Goal: Information Seeking & Learning: Compare options

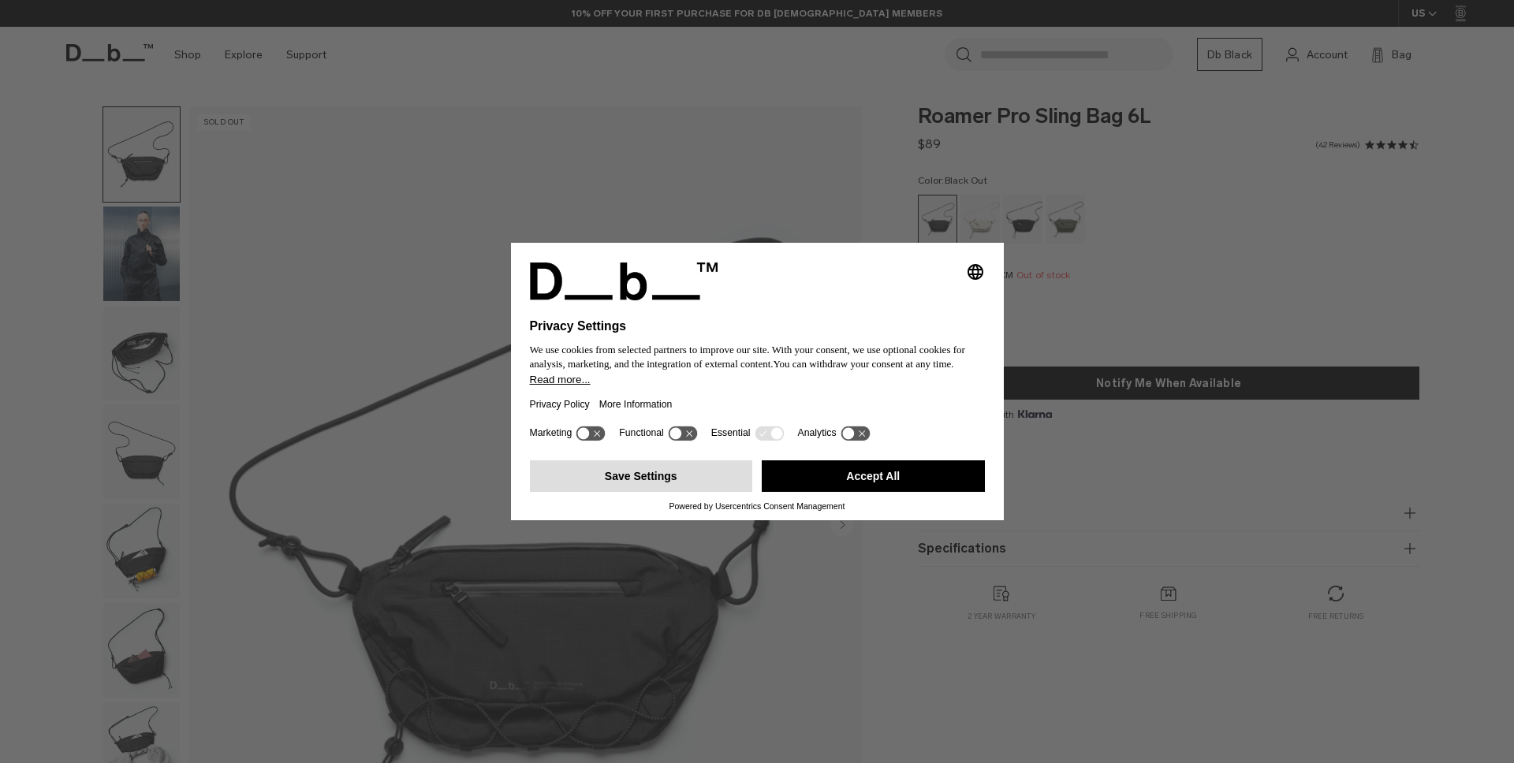
click at [692, 481] on button "Save Settings" at bounding box center [641, 476] width 223 height 32
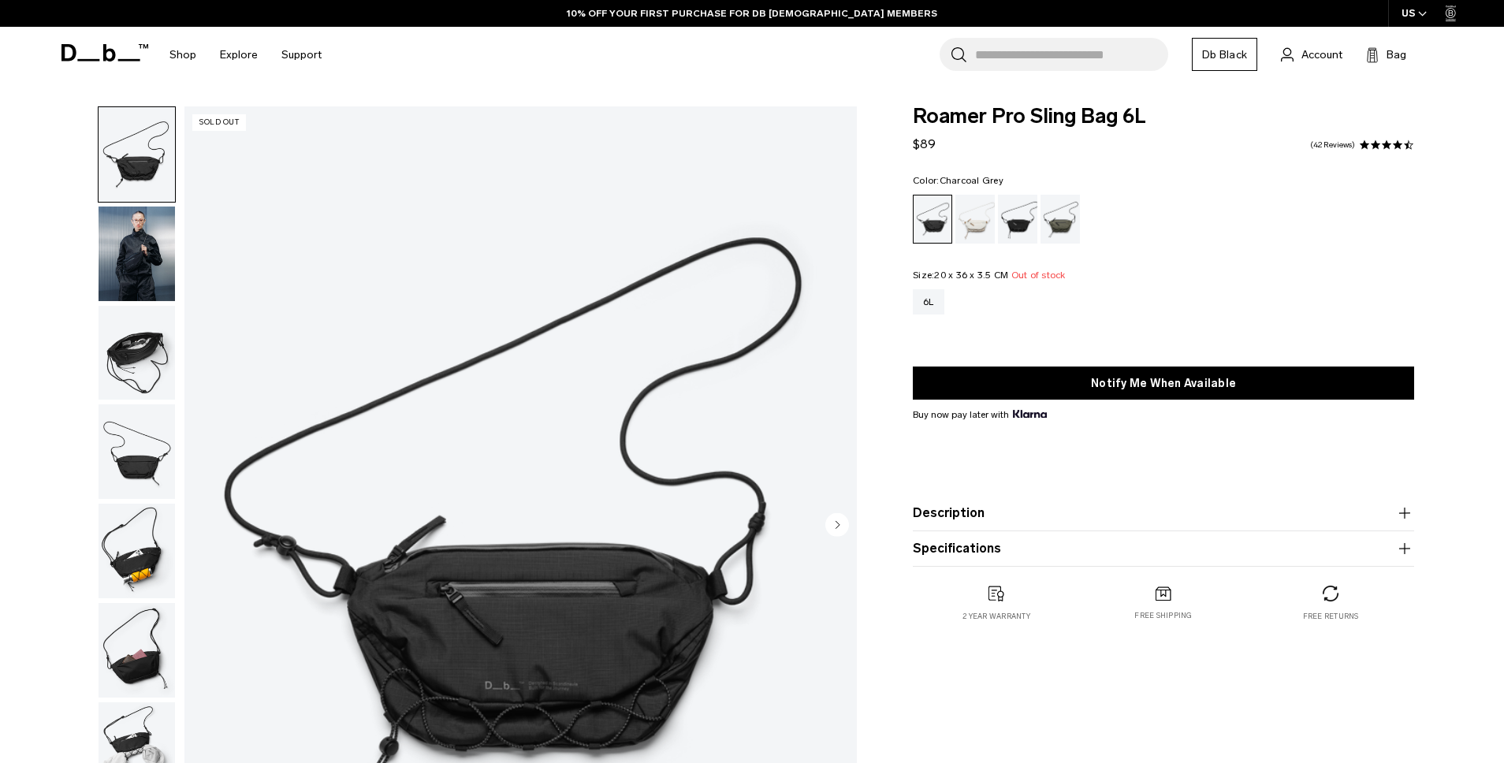
click at [1019, 229] on div "Charcoal Grey" at bounding box center [1018, 219] width 40 height 49
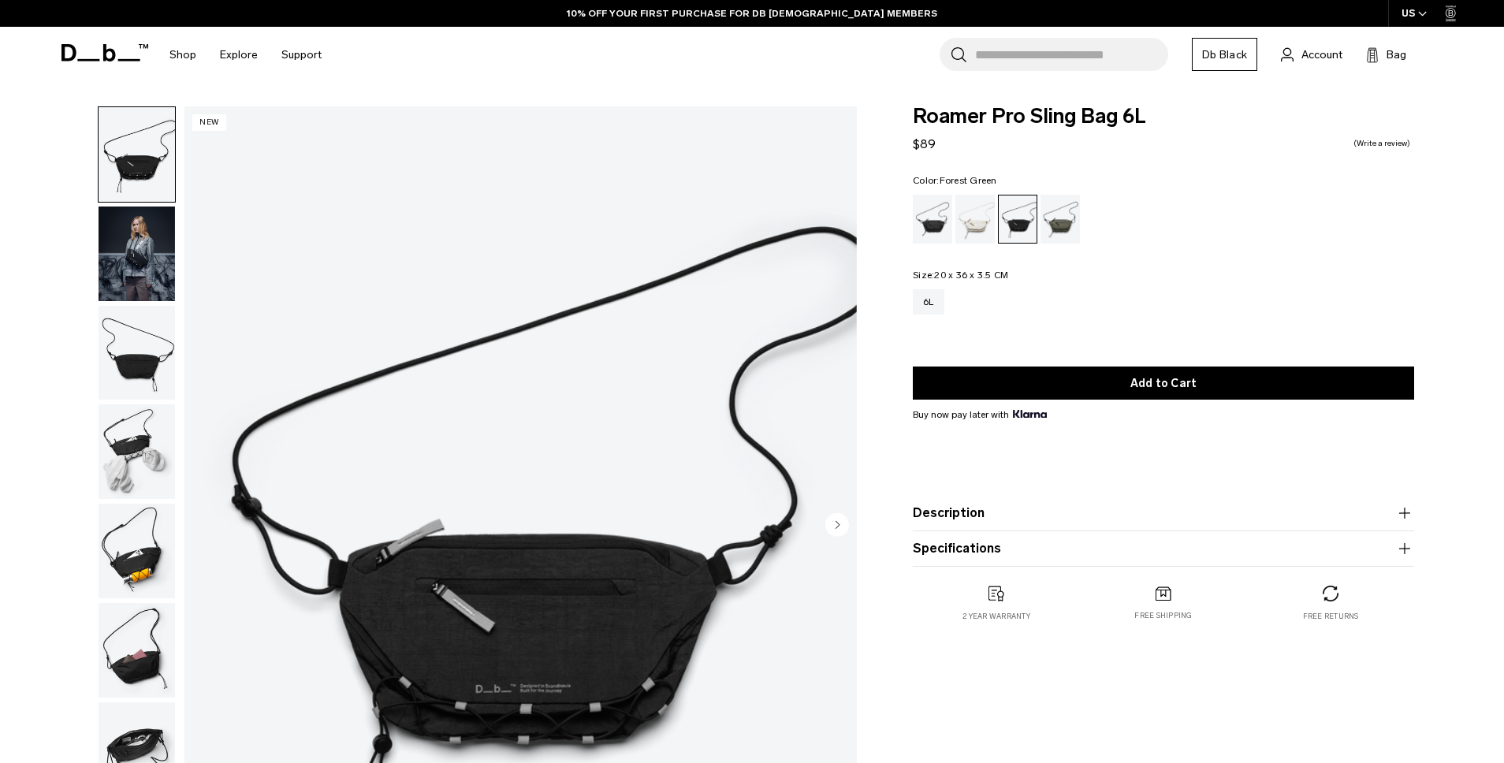
click at [1057, 229] on div "Forest Green" at bounding box center [1061, 219] width 40 height 49
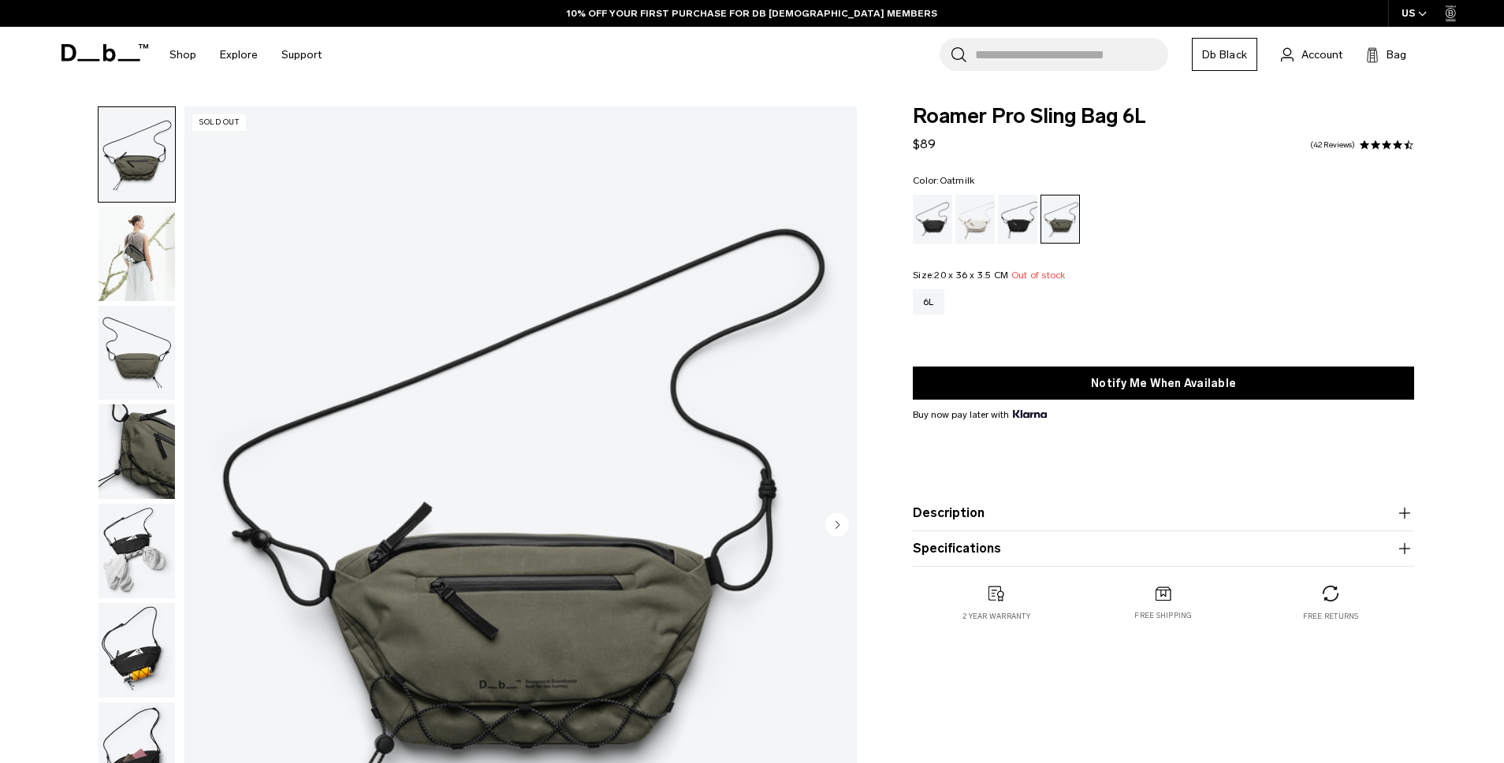
click at [973, 229] on div "Oatmilk" at bounding box center [975, 219] width 40 height 49
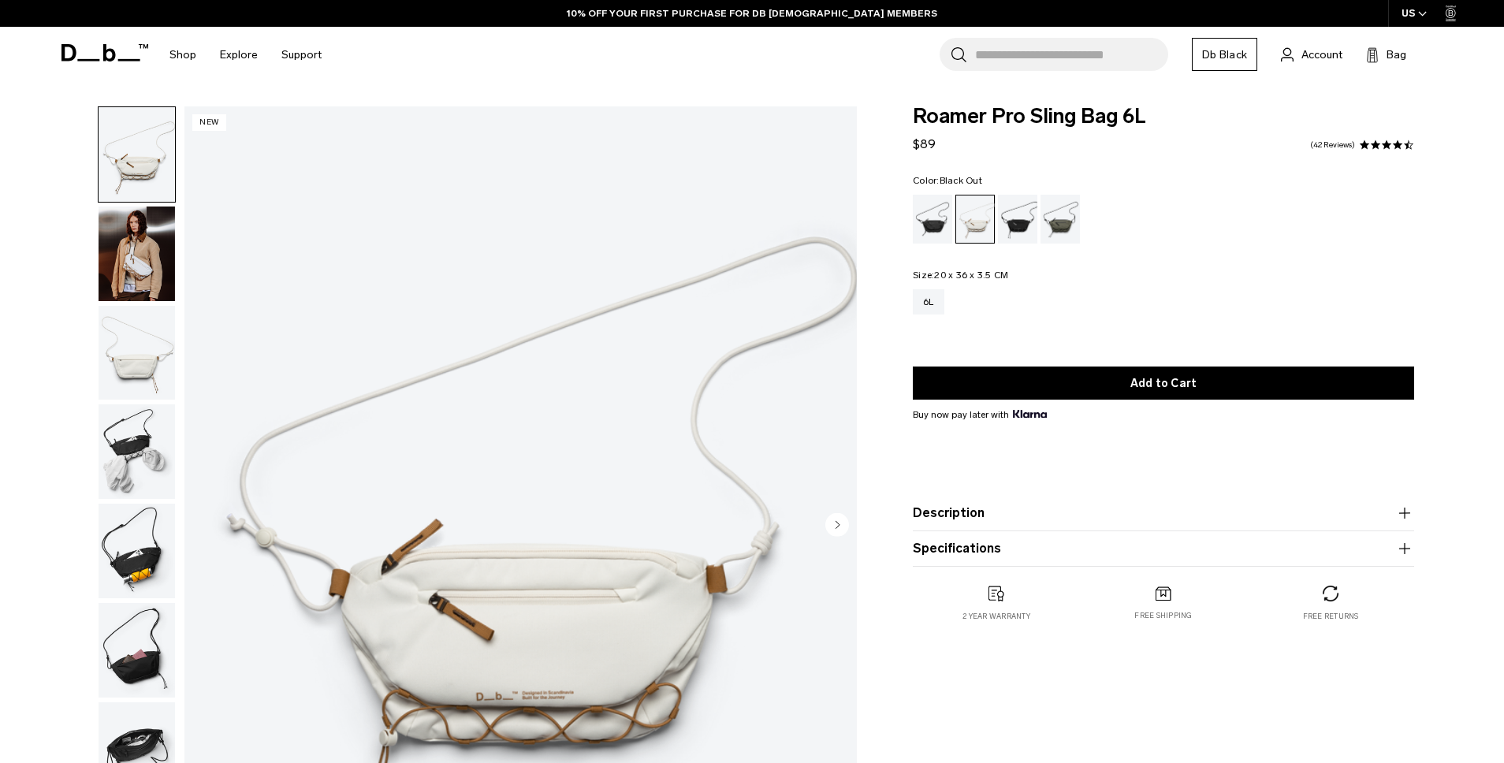
click at [931, 235] on div "Black Out" at bounding box center [933, 219] width 40 height 49
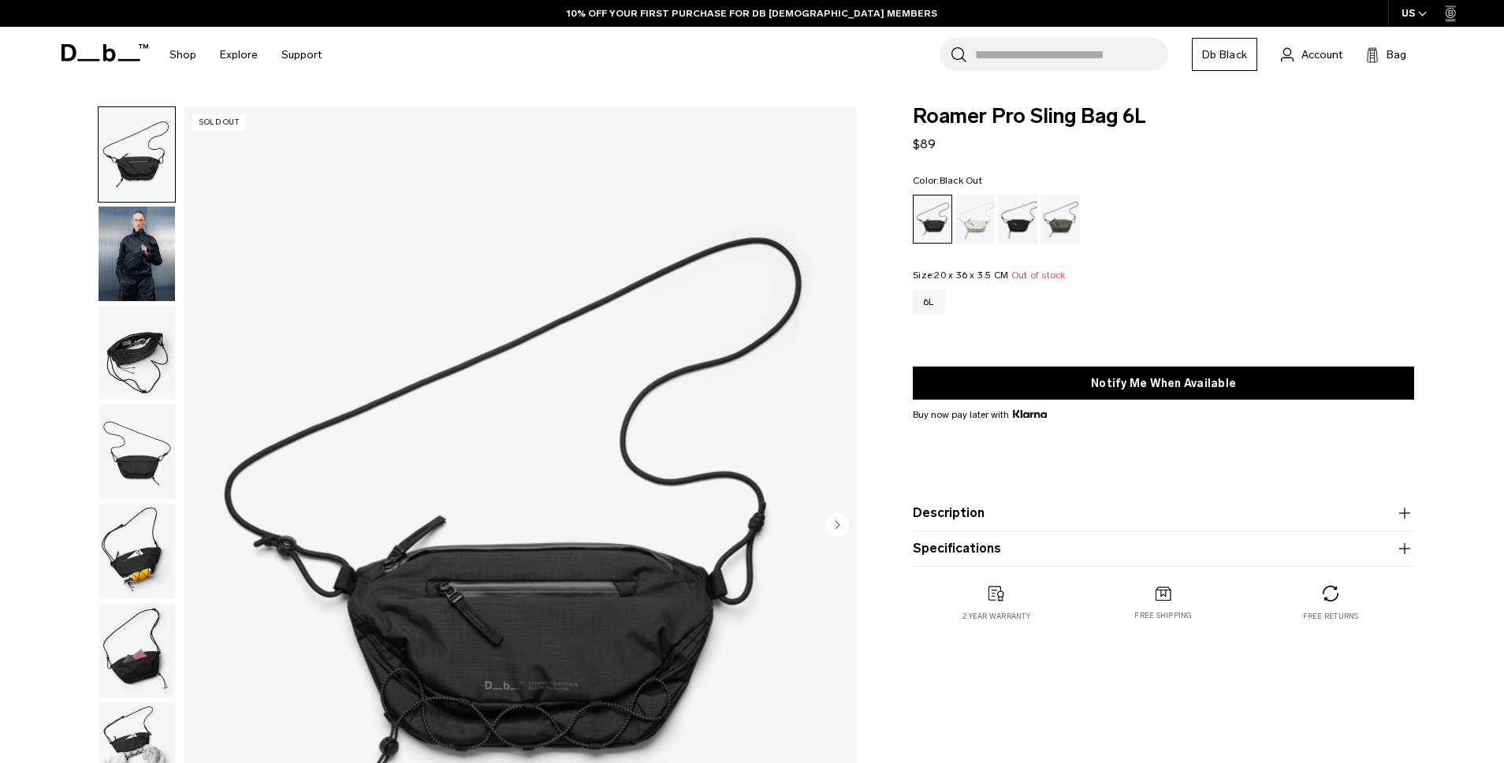
click at [136, 379] on img "button" at bounding box center [137, 353] width 76 height 95
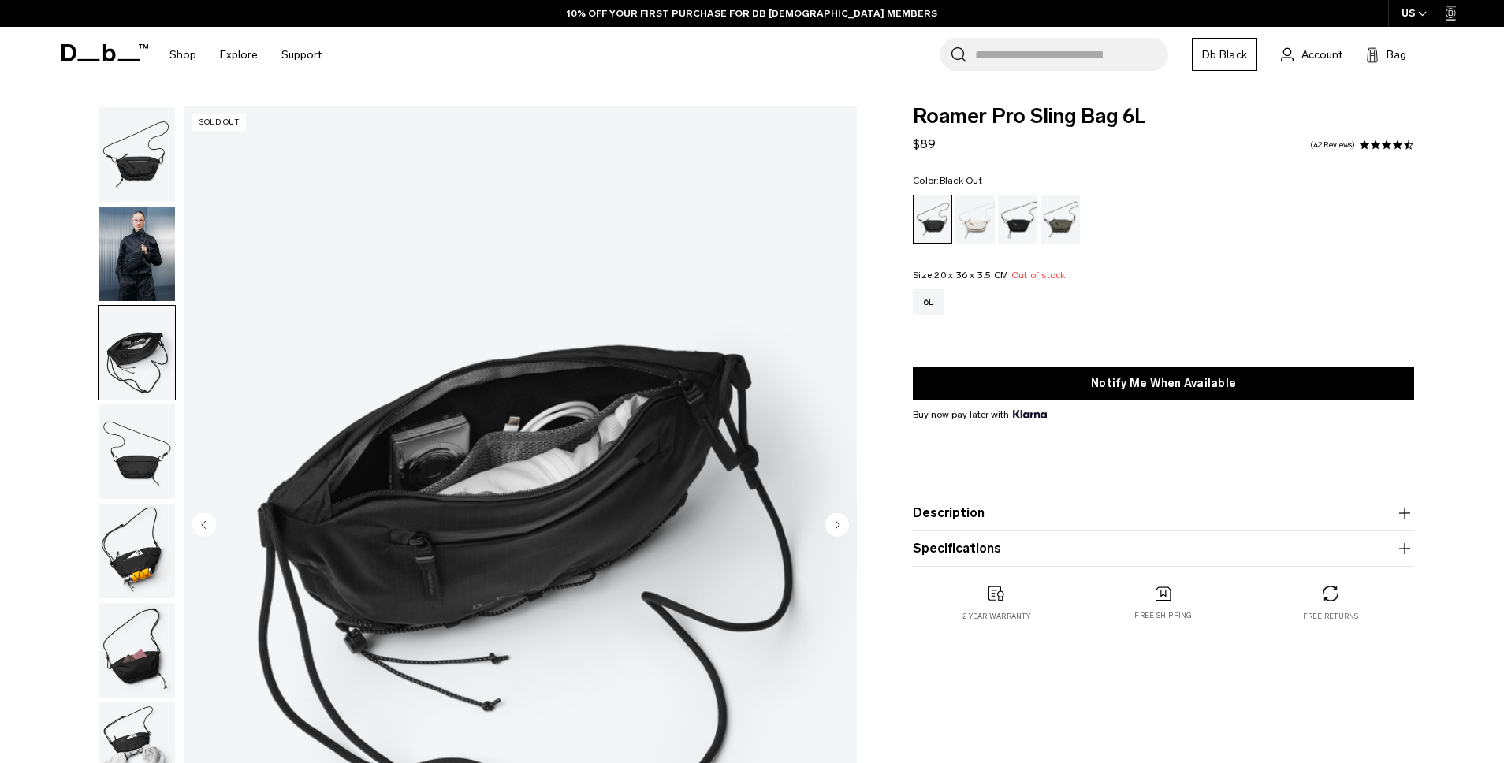
click at [137, 460] on img "button" at bounding box center [137, 451] width 76 height 95
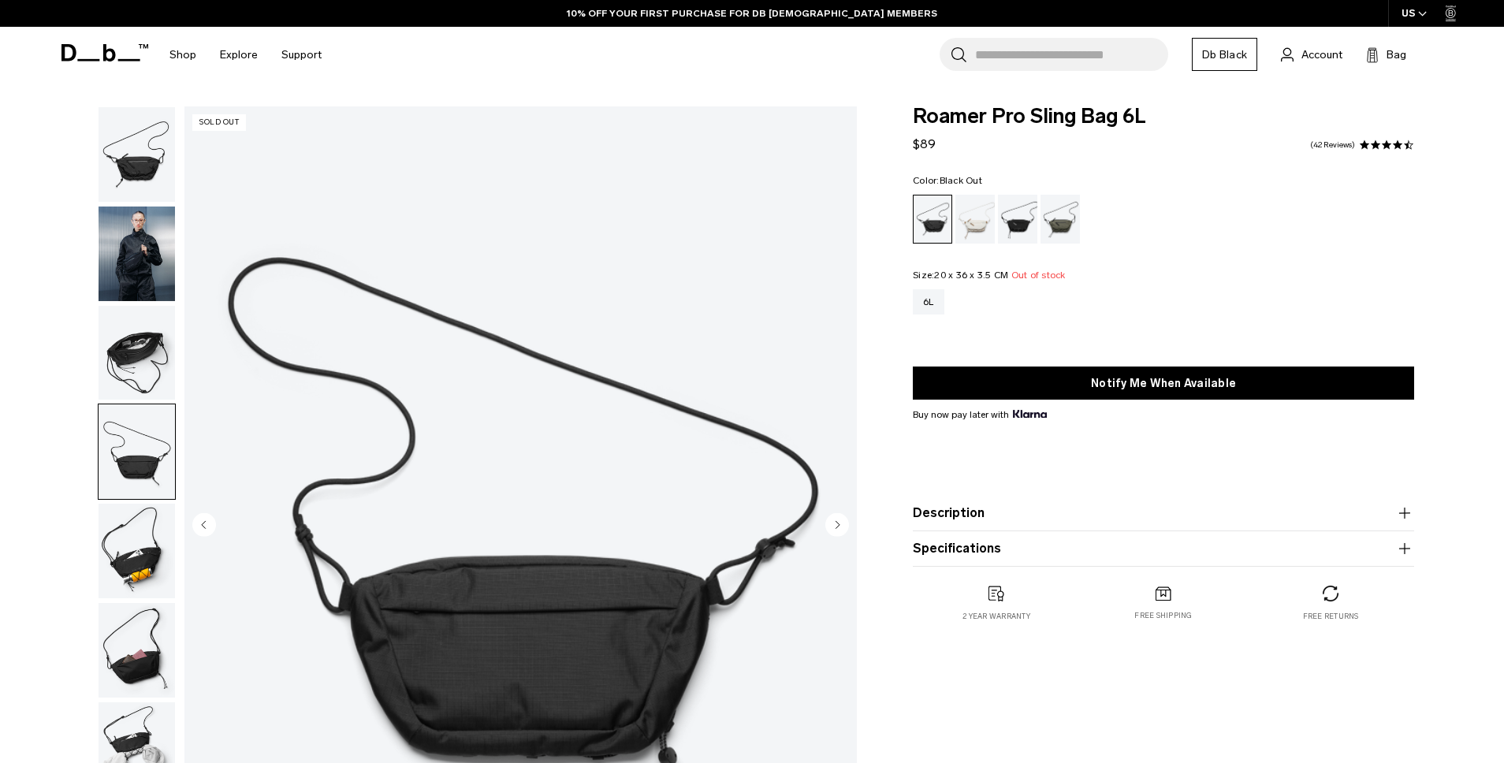
click at [142, 562] on img "button" at bounding box center [137, 551] width 76 height 95
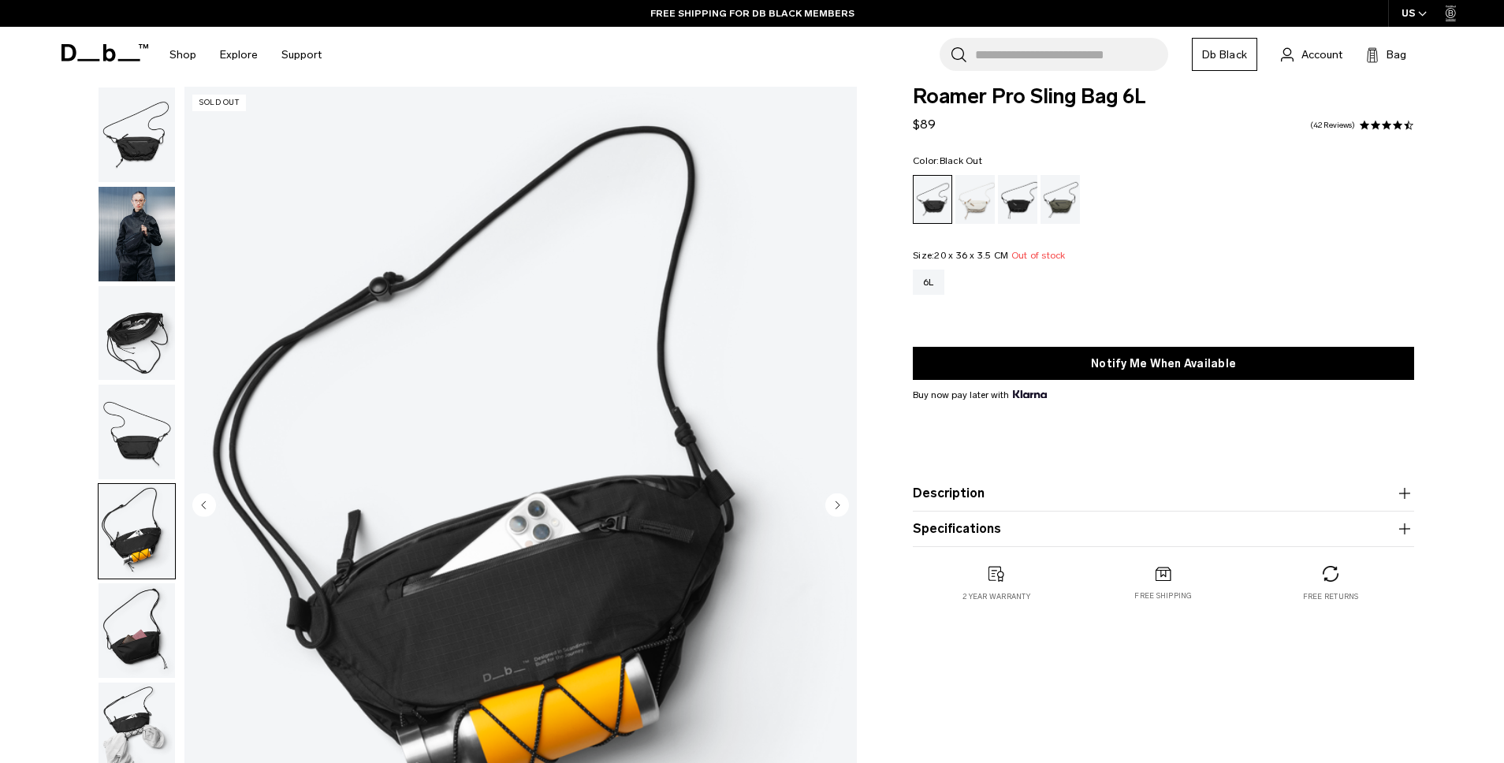
scroll to position [61, 0]
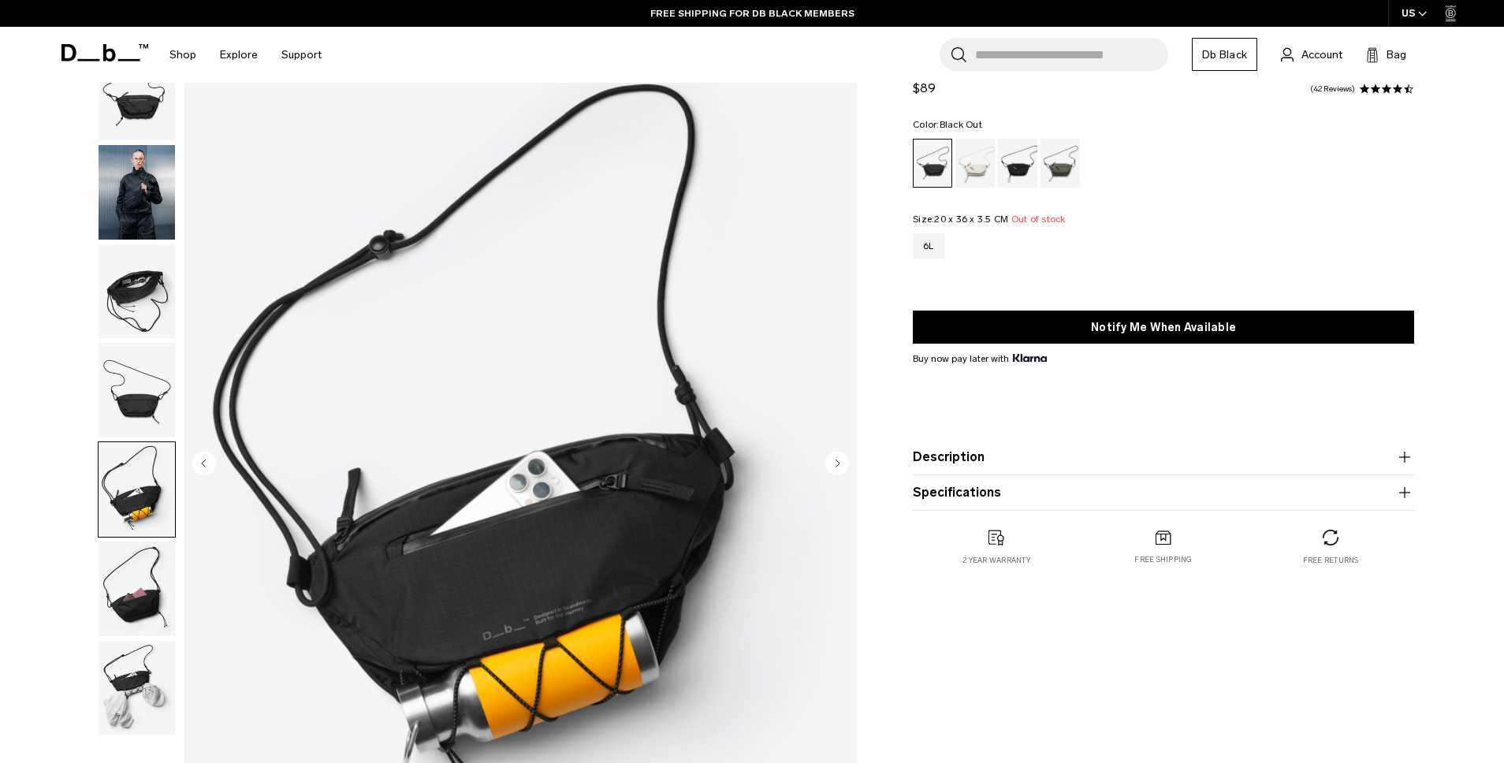
click at [141, 561] on img "button" at bounding box center [137, 589] width 76 height 95
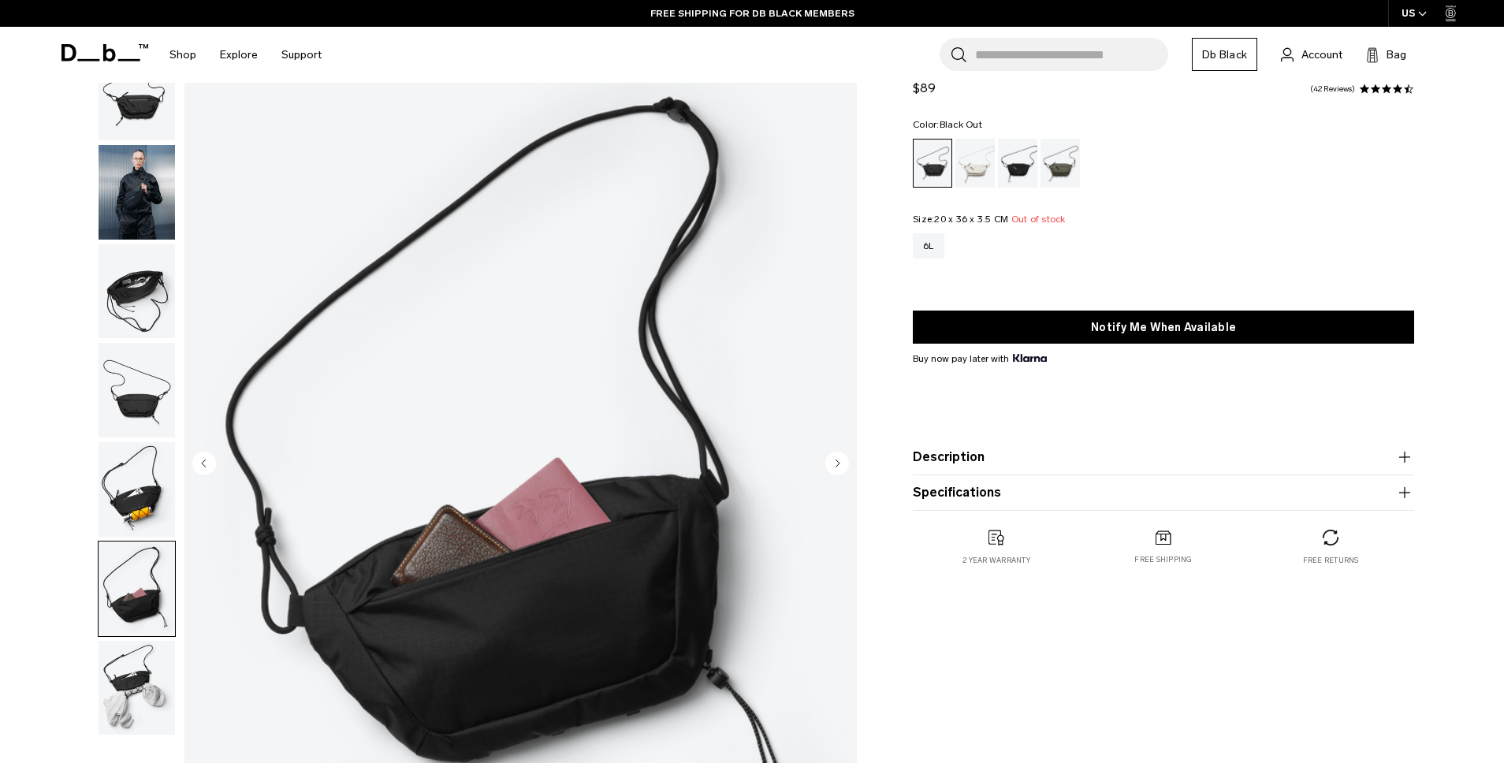
click at [135, 669] on img "button" at bounding box center [137, 688] width 76 height 95
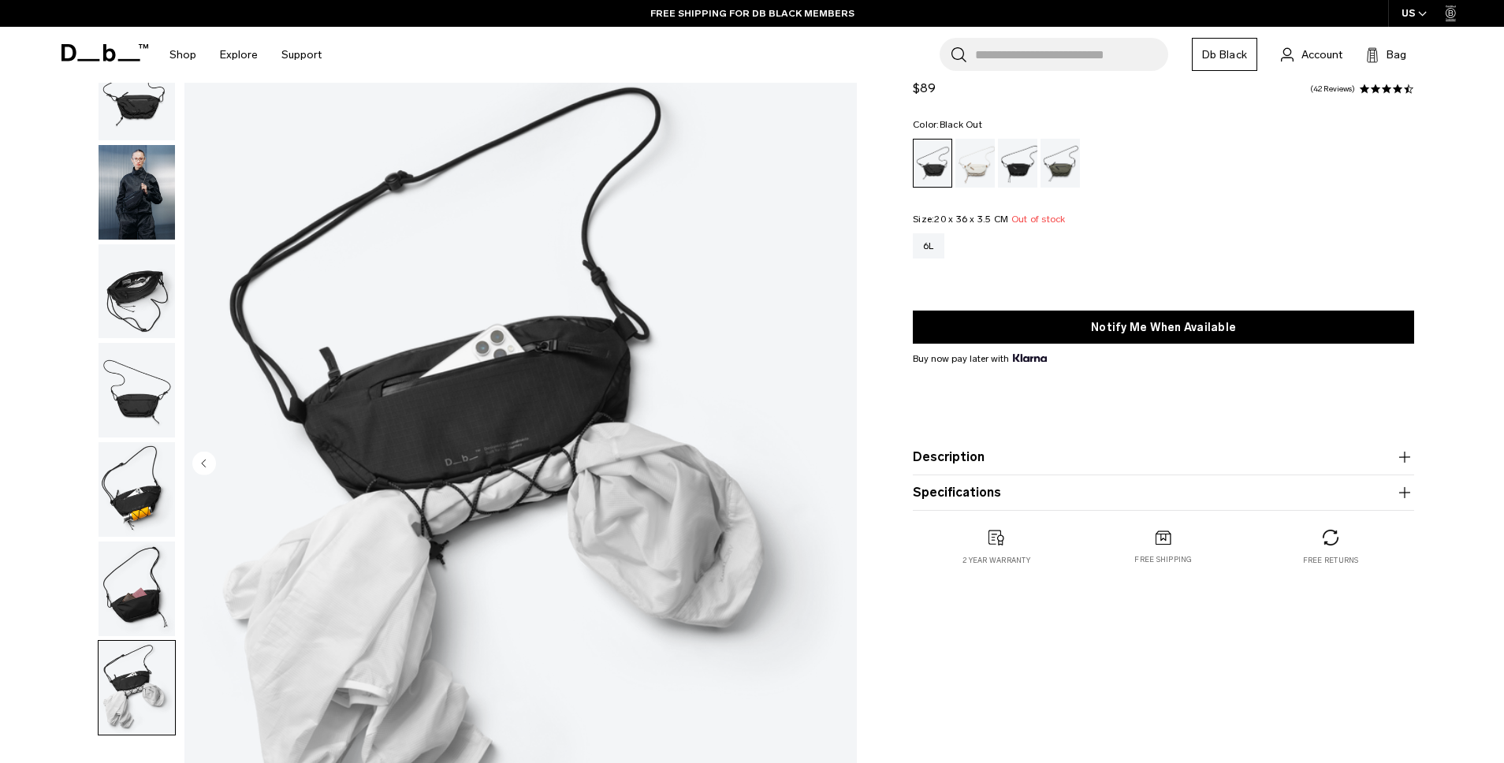
scroll to position [0, 0]
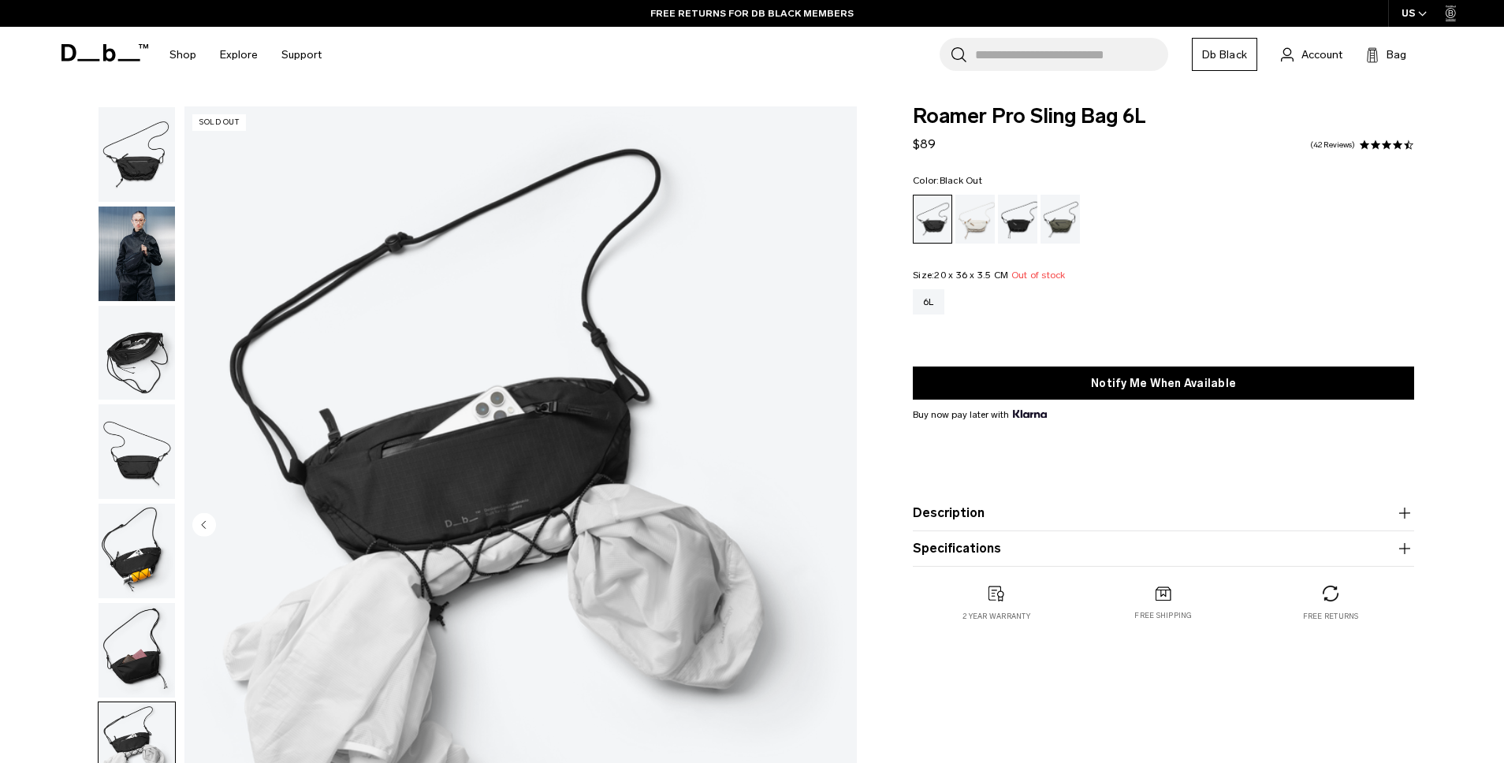
click at [157, 158] on img "button" at bounding box center [137, 154] width 76 height 95
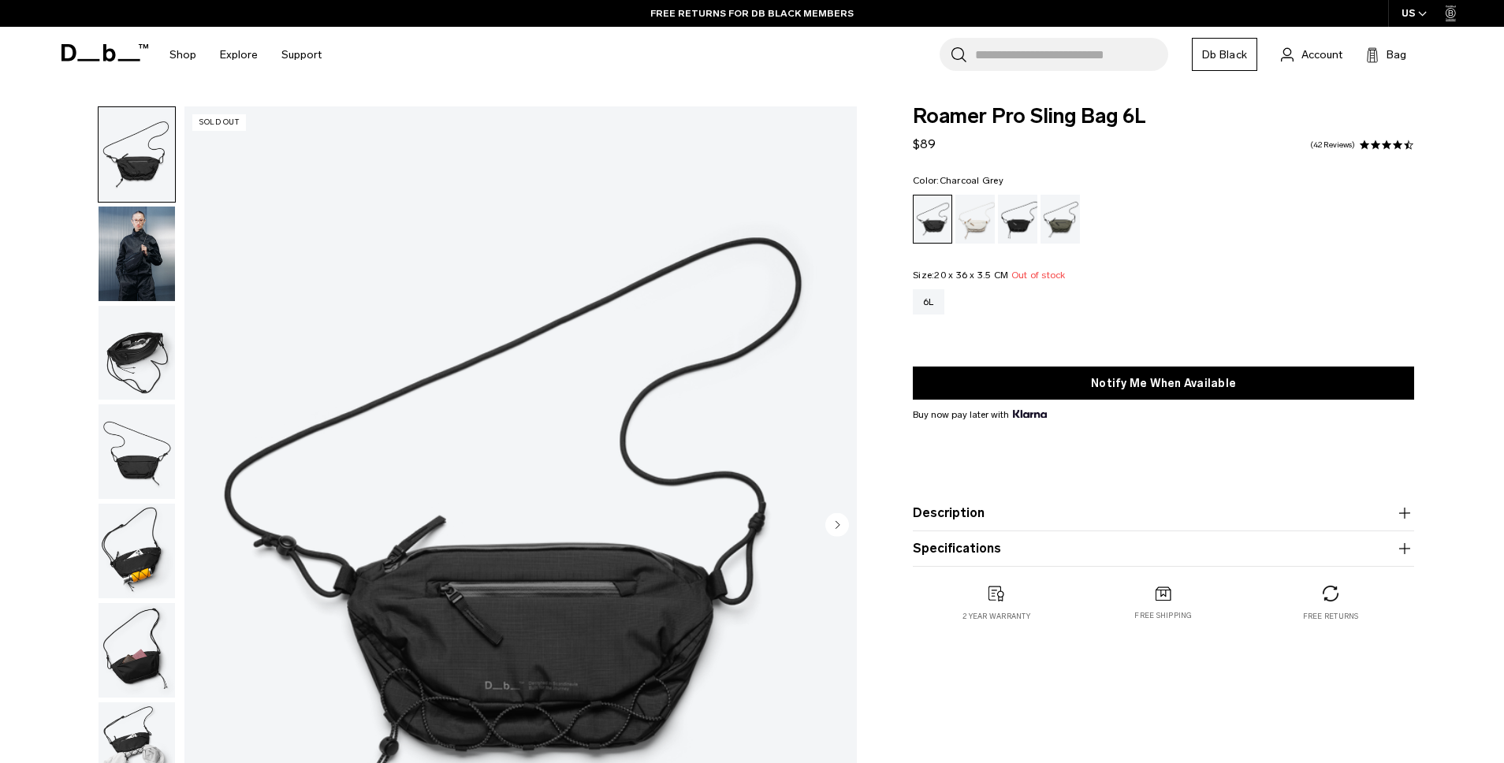
click at [1023, 224] on div "Charcoal Grey" at bounding box center [1018, 219] width 40 height 49
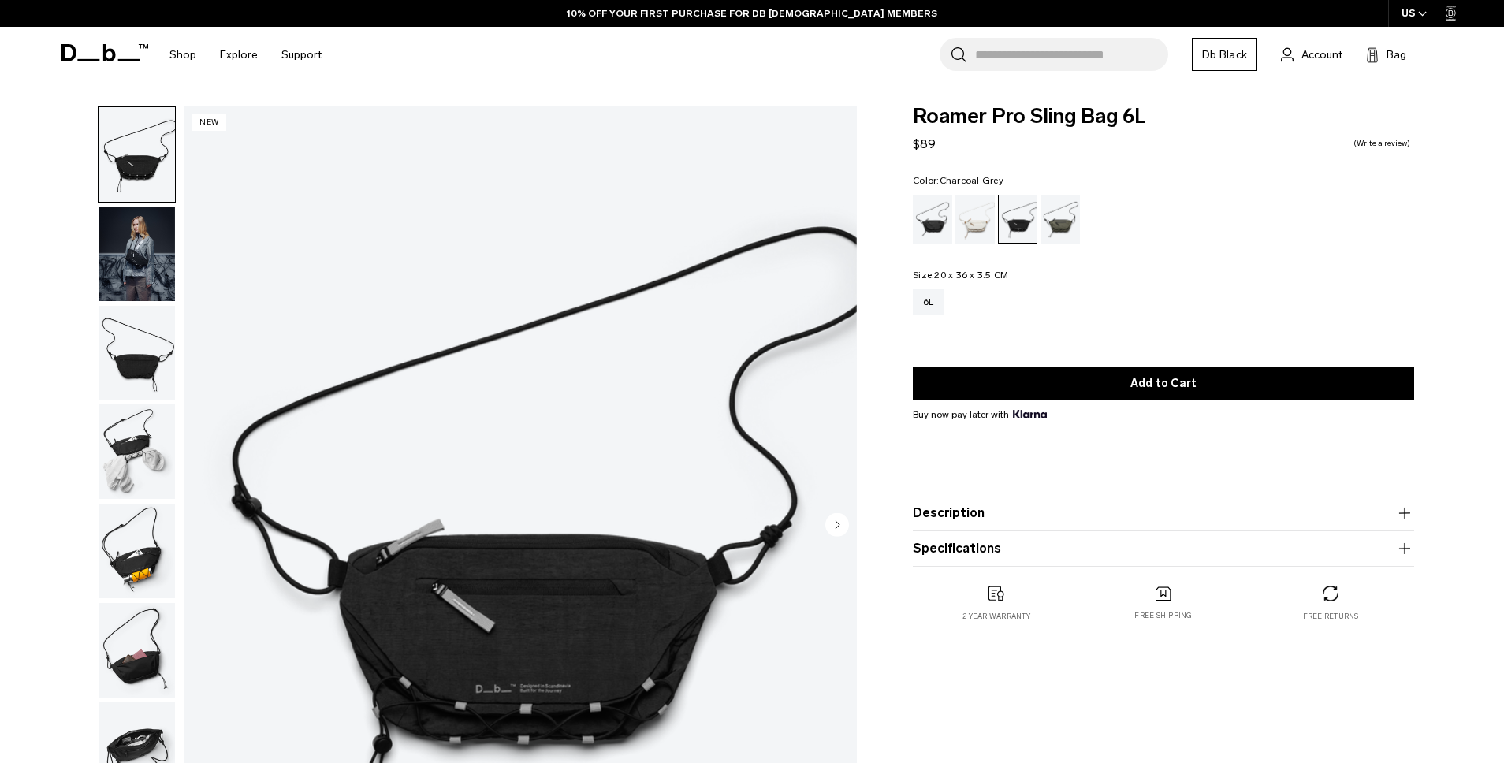
click at [144, 374] on img "button" at bounding box center [137, 353] width 76 height 95
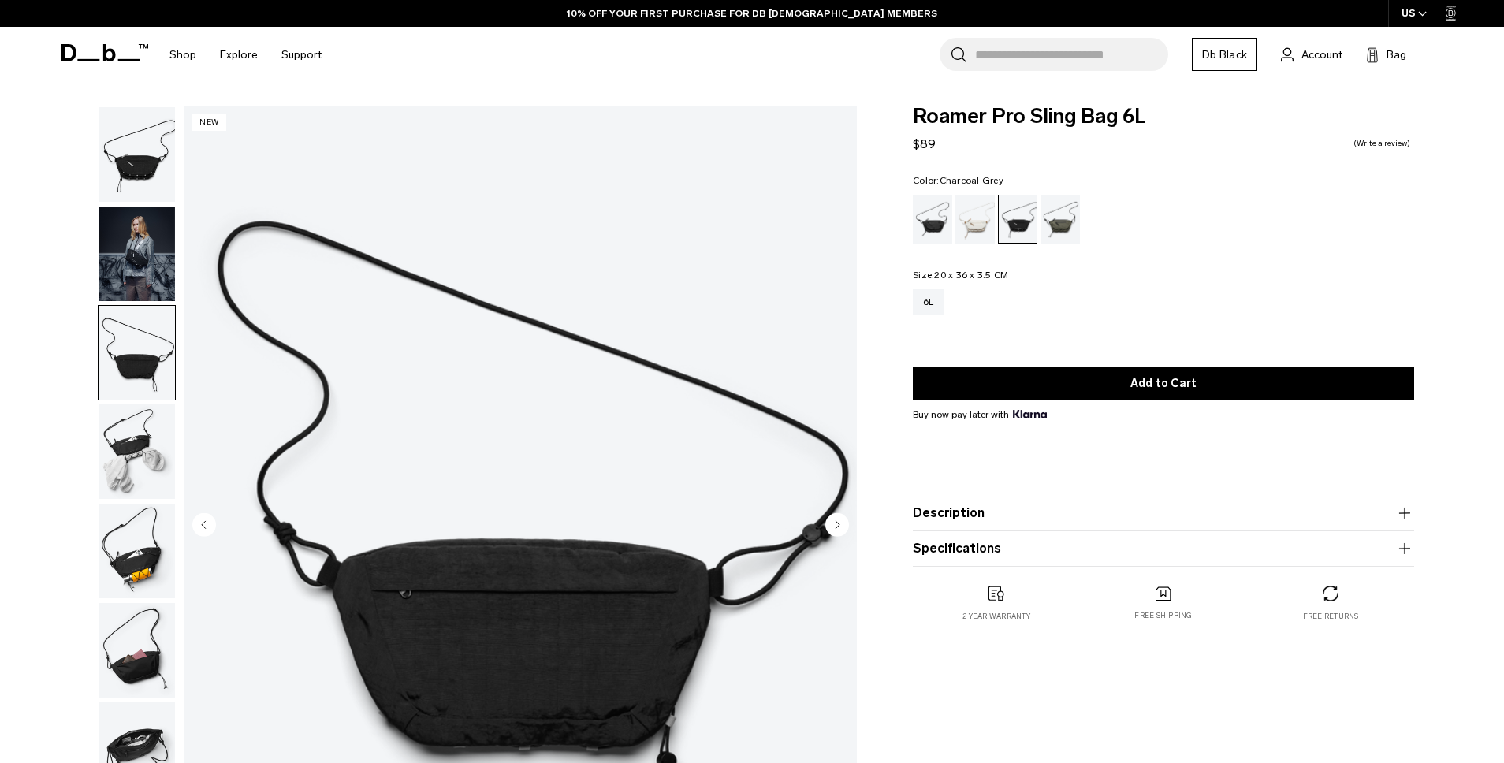
click at [132, 486] on img "button" at bounding box center [137, 451] width 76 height 95
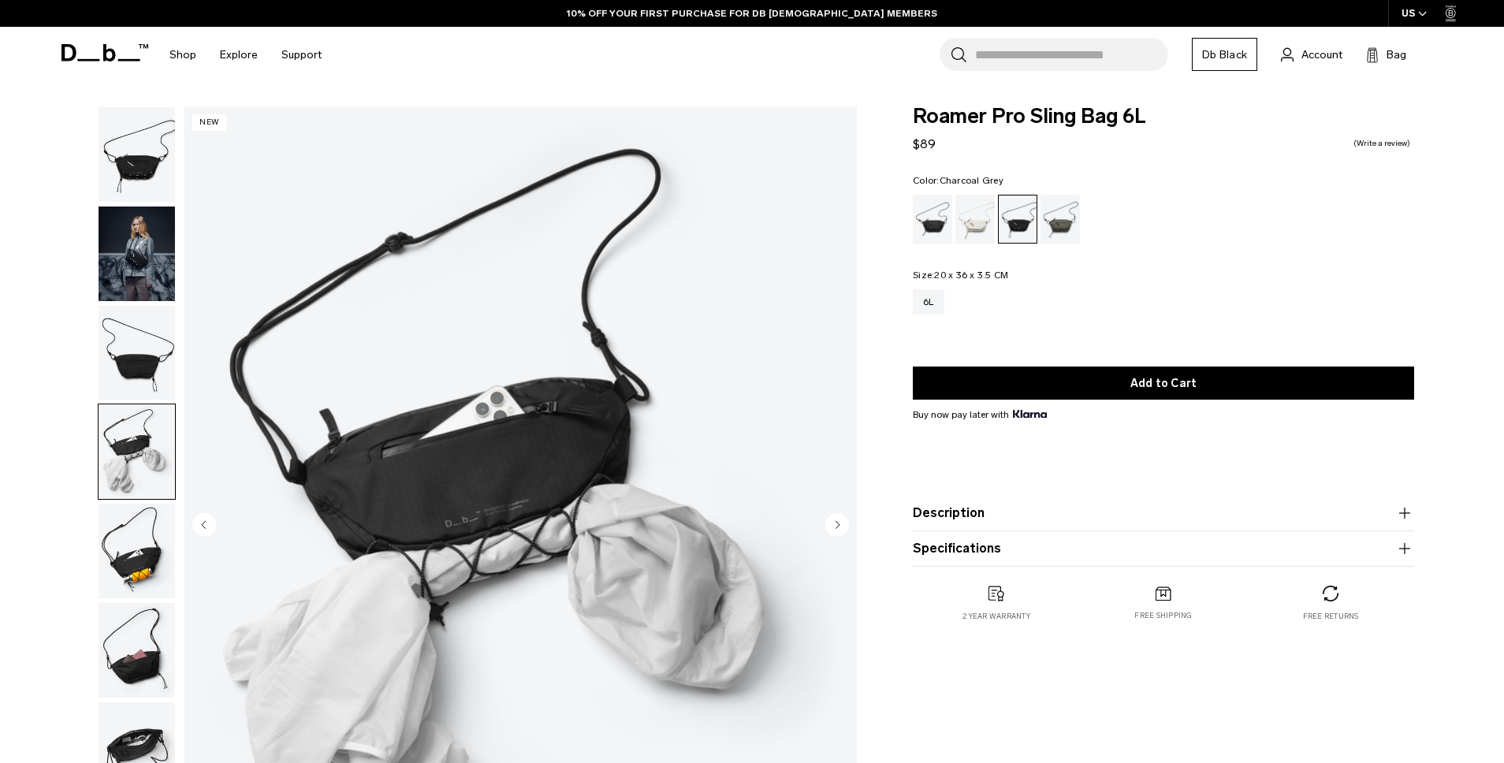
click at [146, 575] on img "button" at bounding box center [137, 551] width 76 height 95
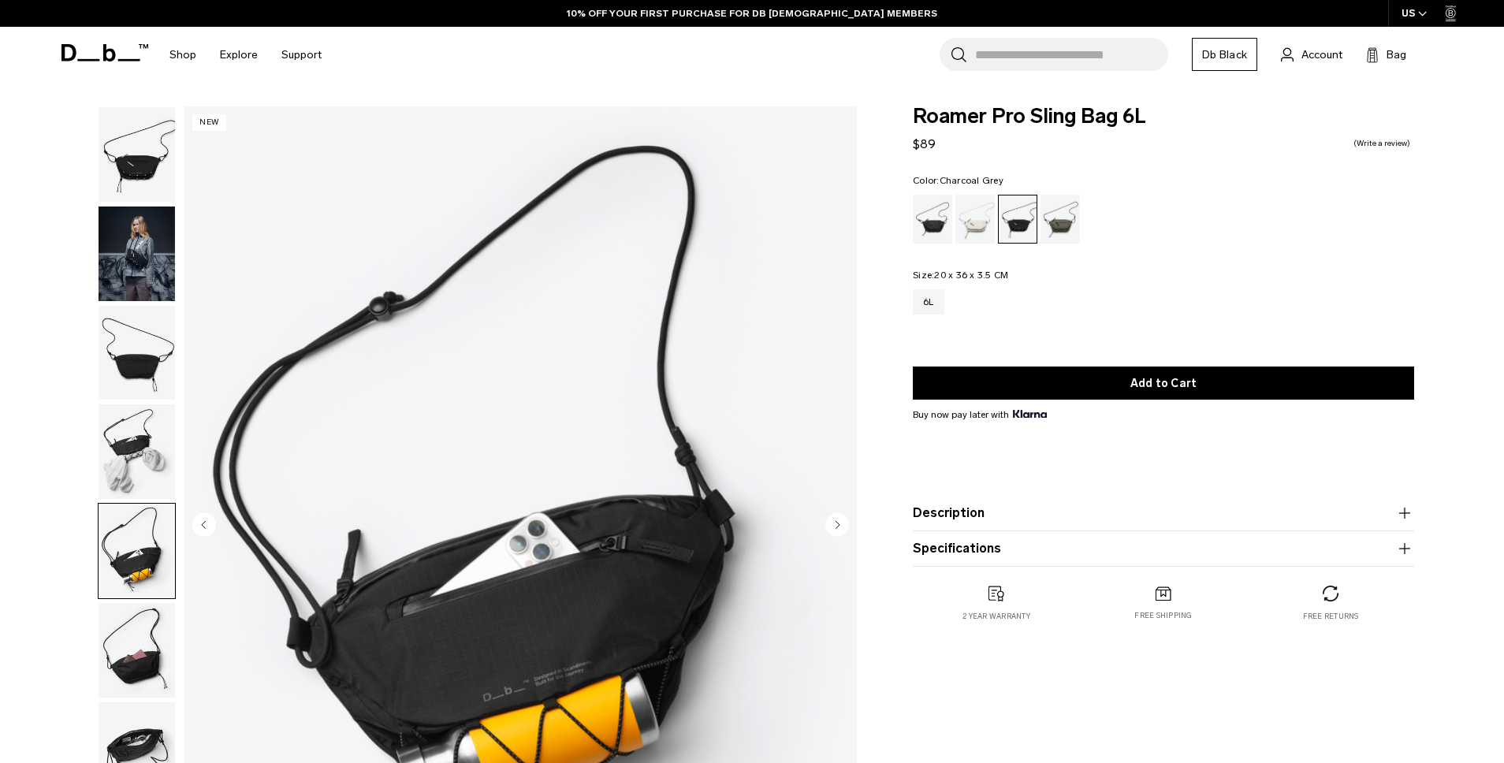
click at [136, 255] on img "button" at bounding box center [137, 254] width 76 height 95
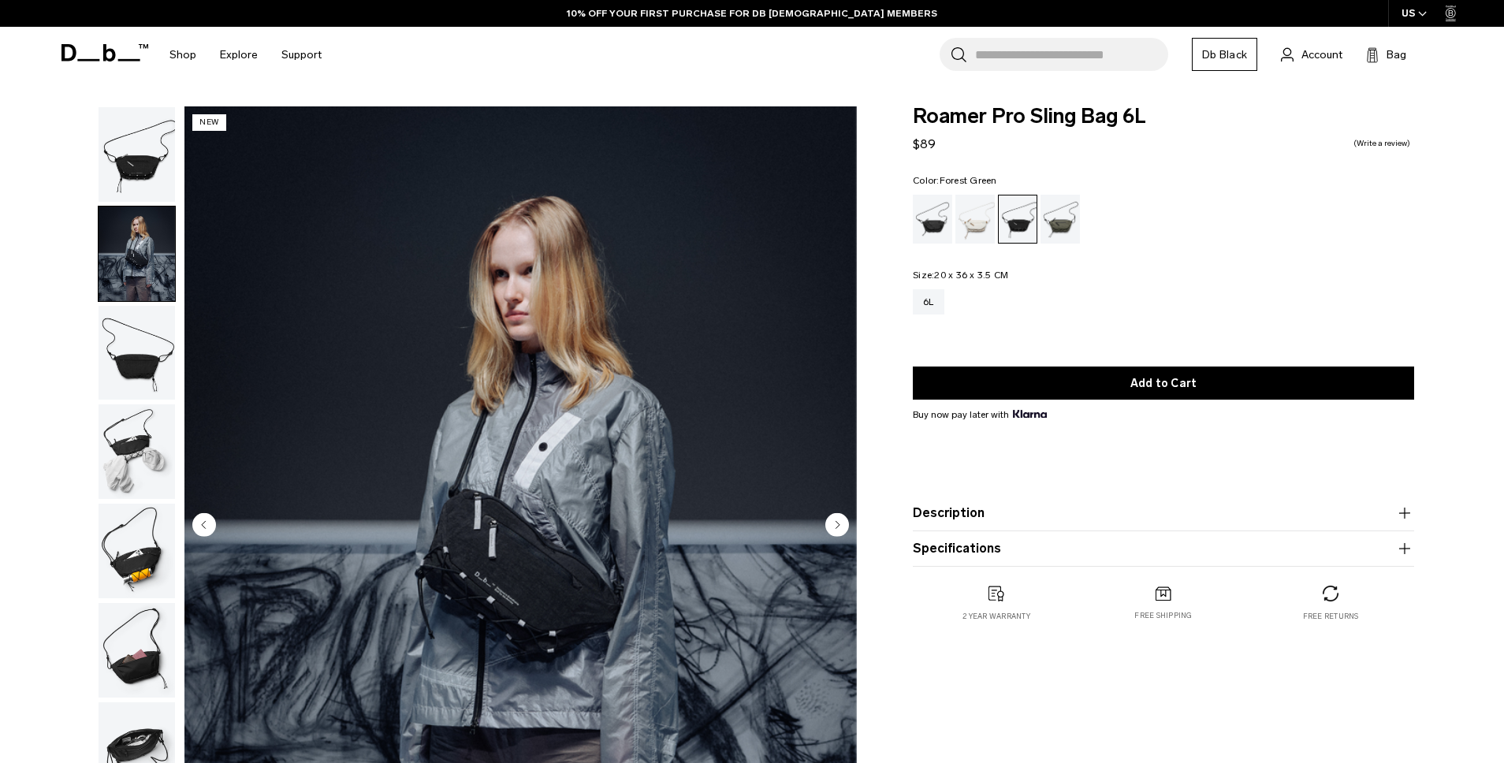
click at [1052, 236] on div "Forest Green" at bounding box center [1061, 219] width 40 height 49
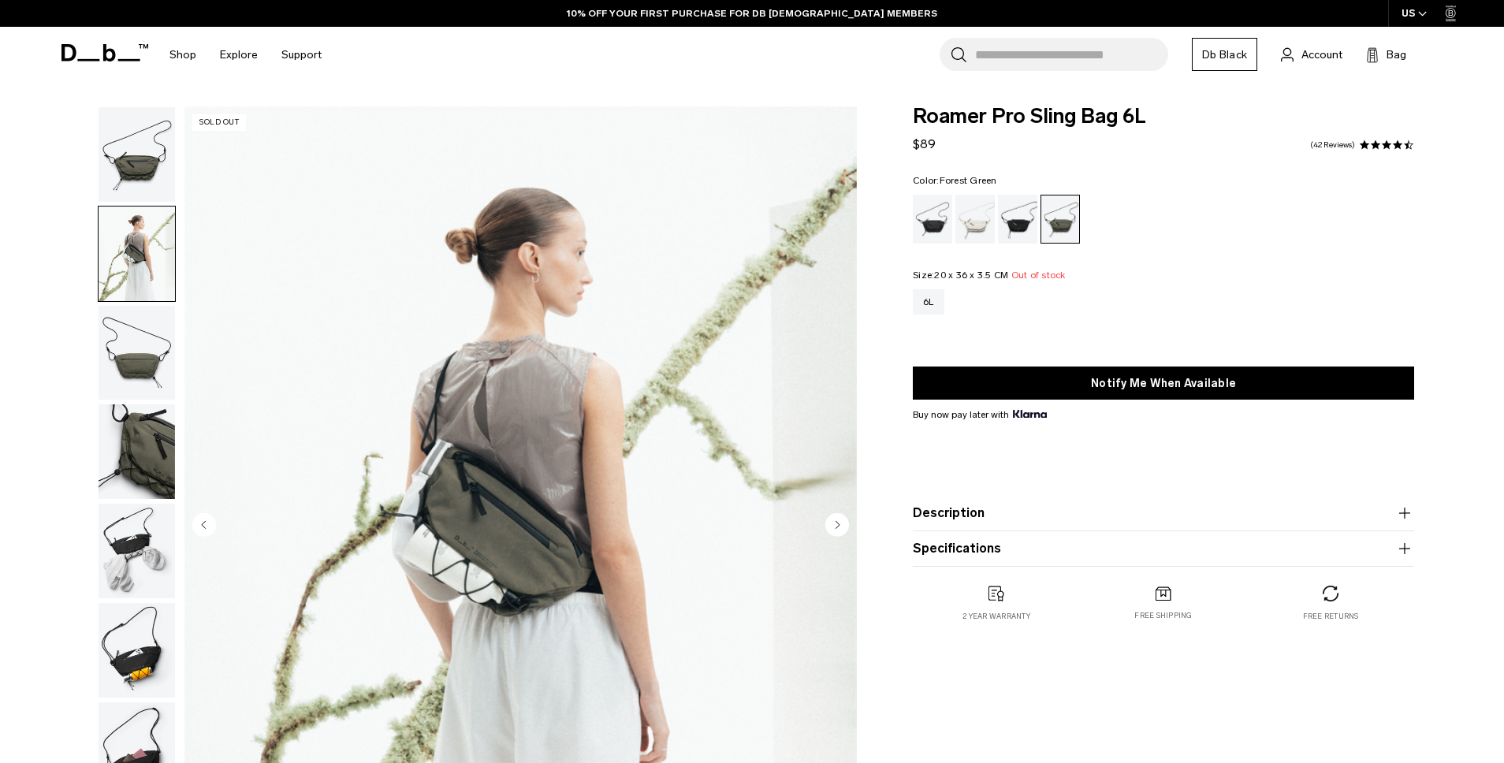
click at [135, 339] on img "button" at bounding box center [137, 353] width 76 height 95
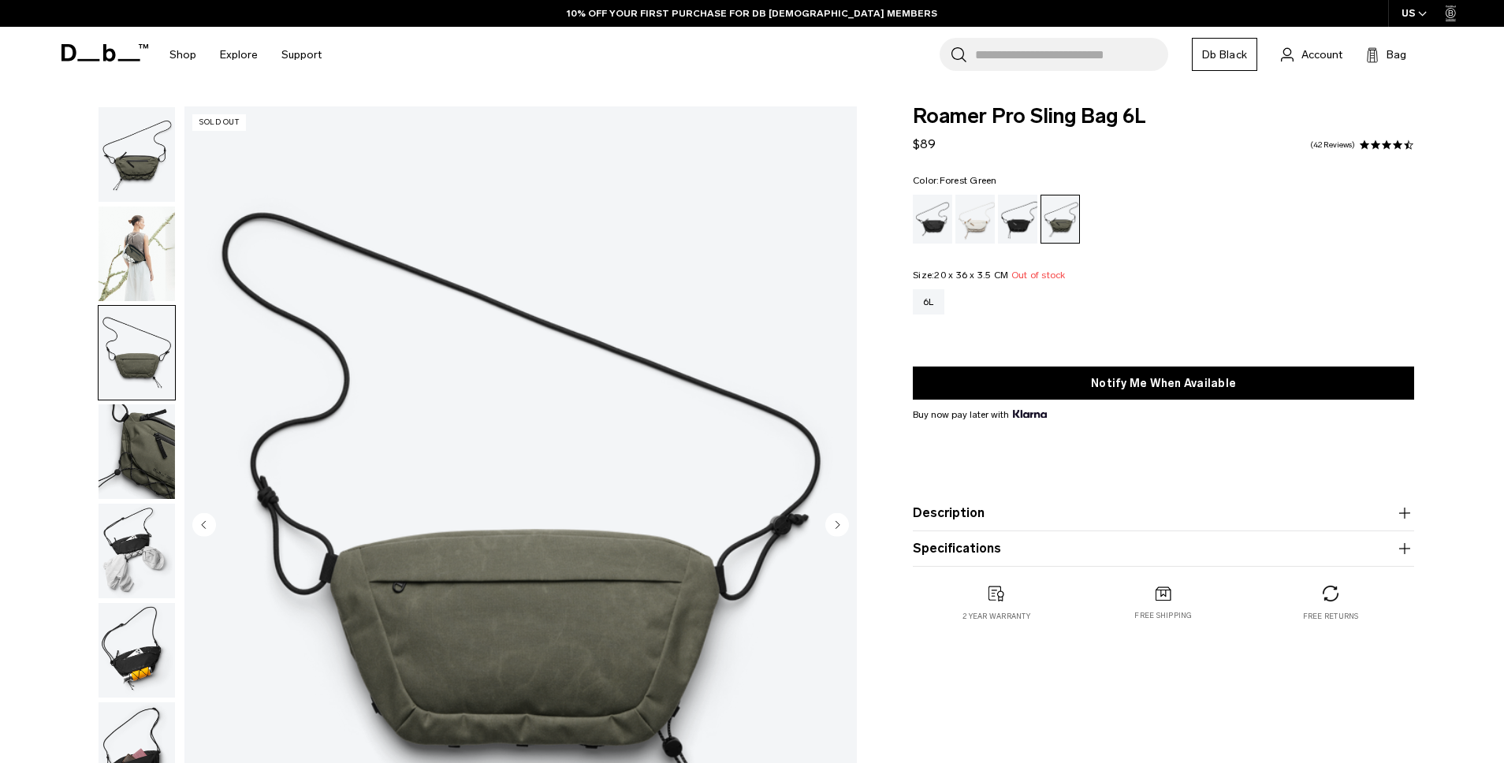
click at [158, 459] on img "button" at bounding box center [137, 451] width 76 height 95
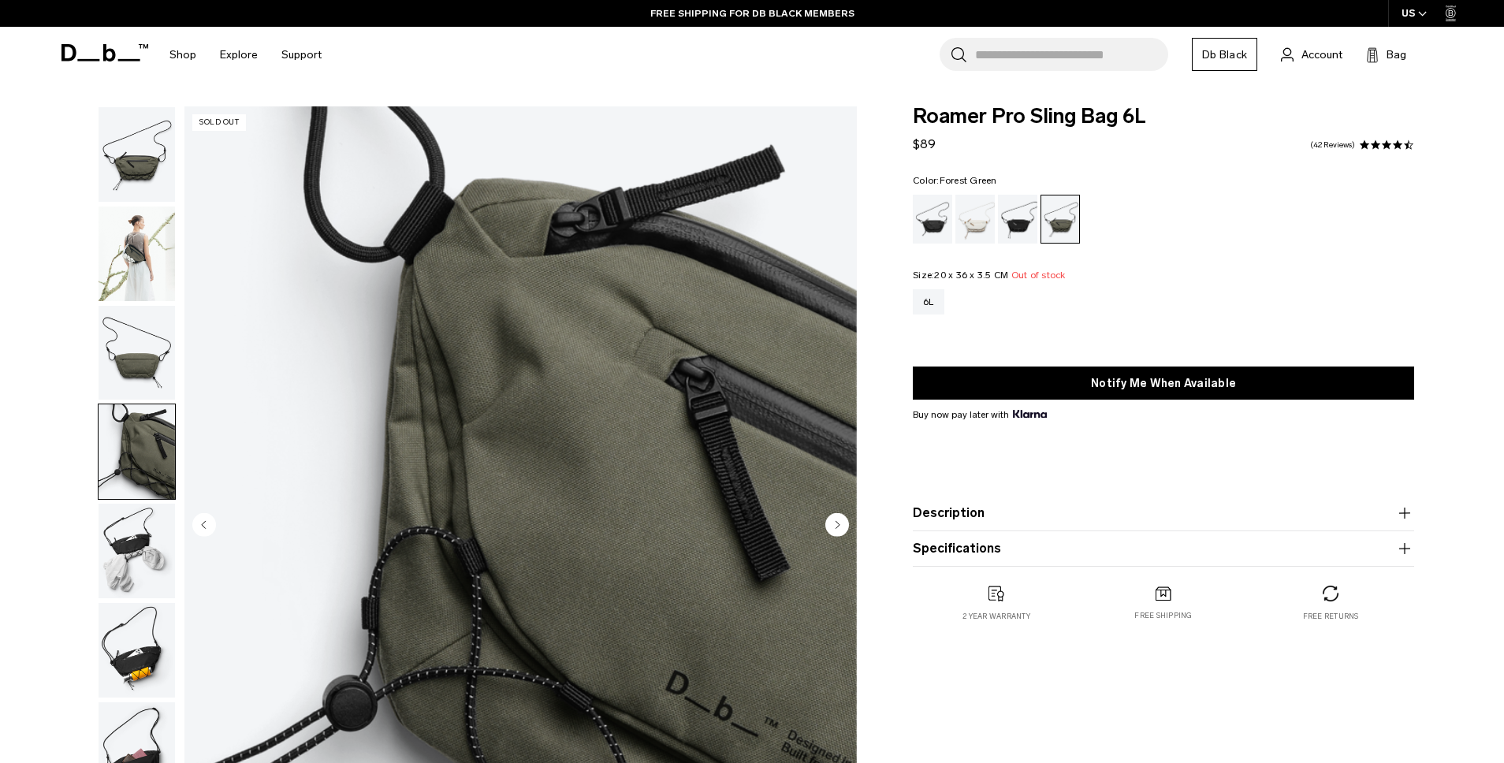
click at [151, 177] on img "button" at bounding box center [137, 154] width 76 height 95
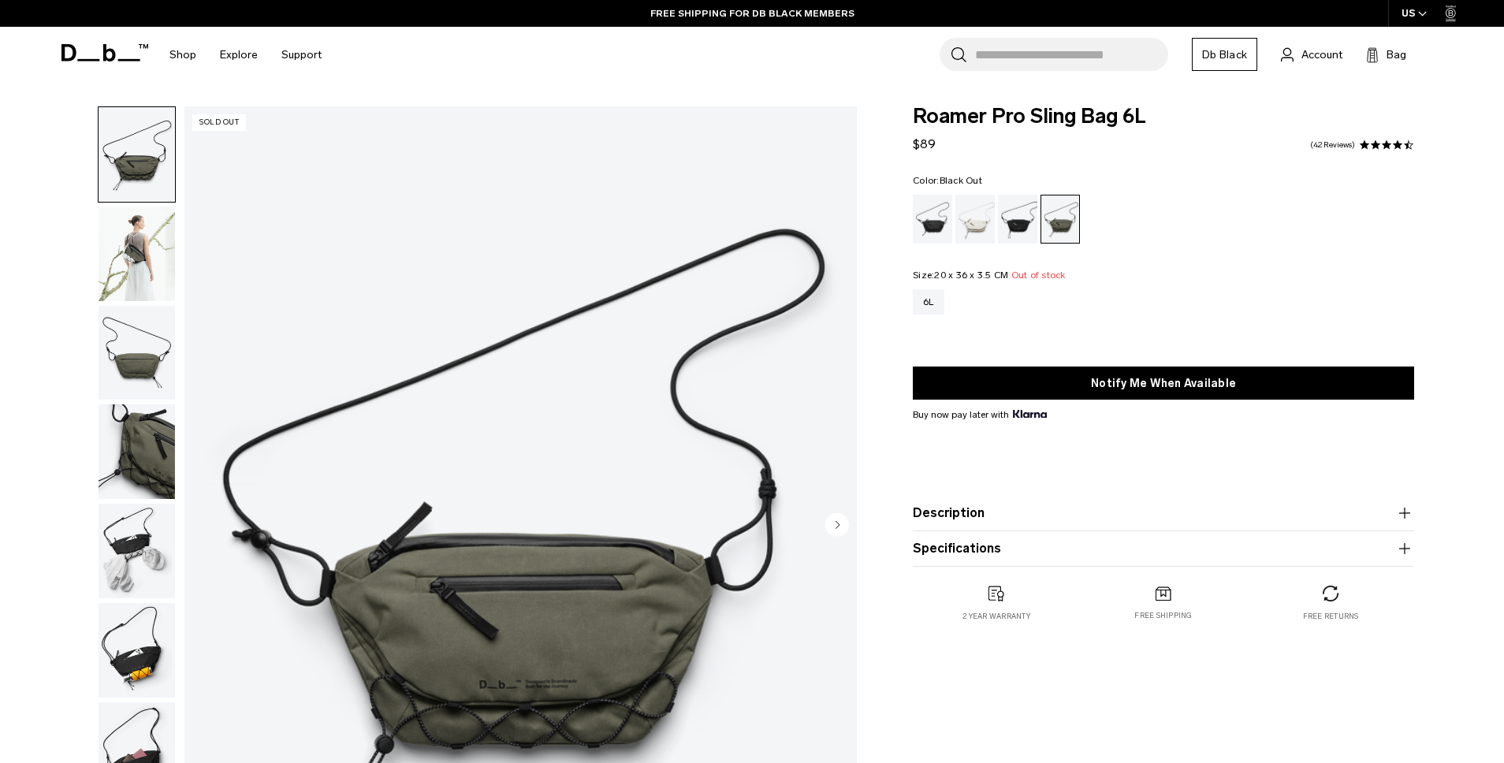
click at [938, 209] on div "Black Out" at bounding box center [933, 219] width 40 height 49
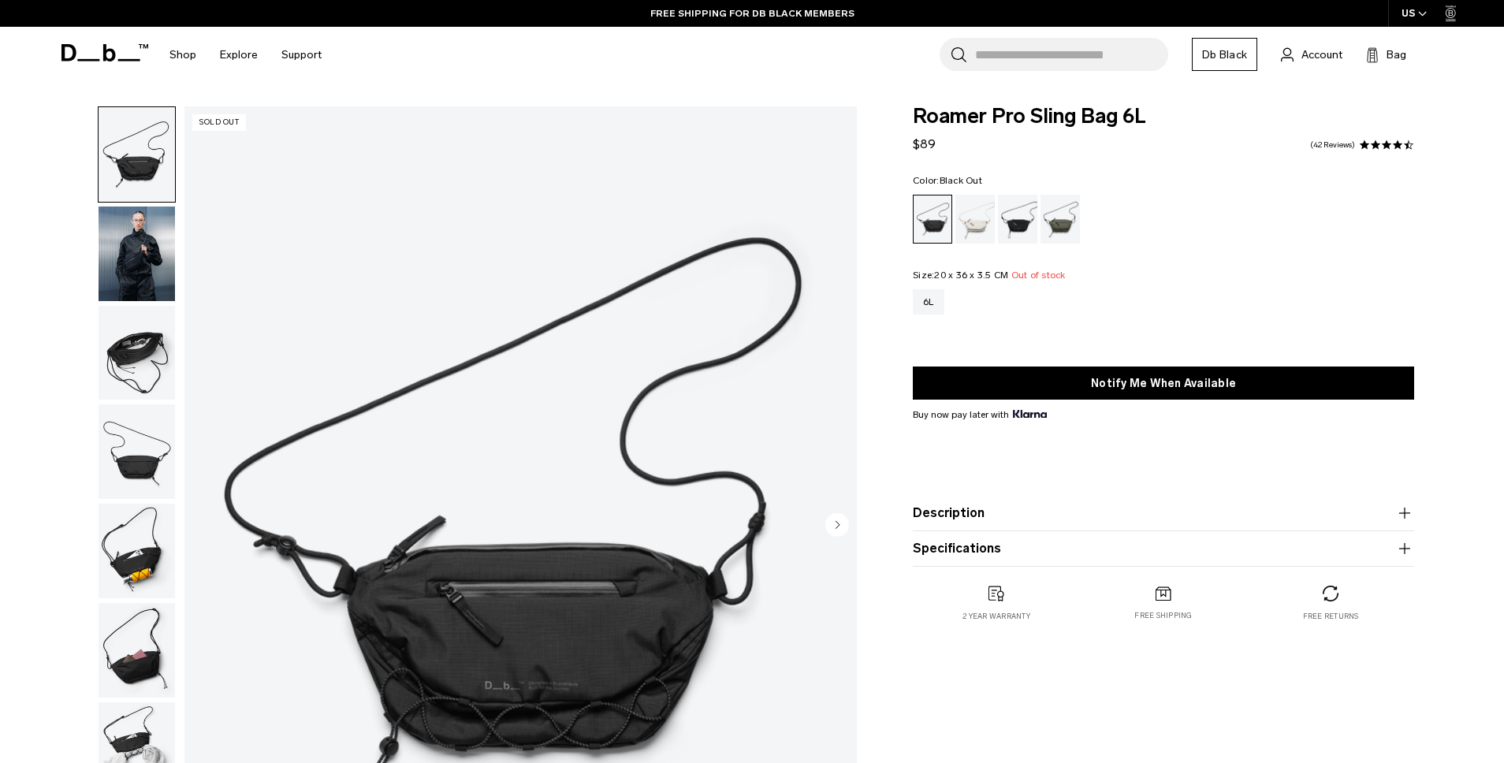
click at [155, 284] on img "button" at bounding box center [137, 254] width 76 height 95
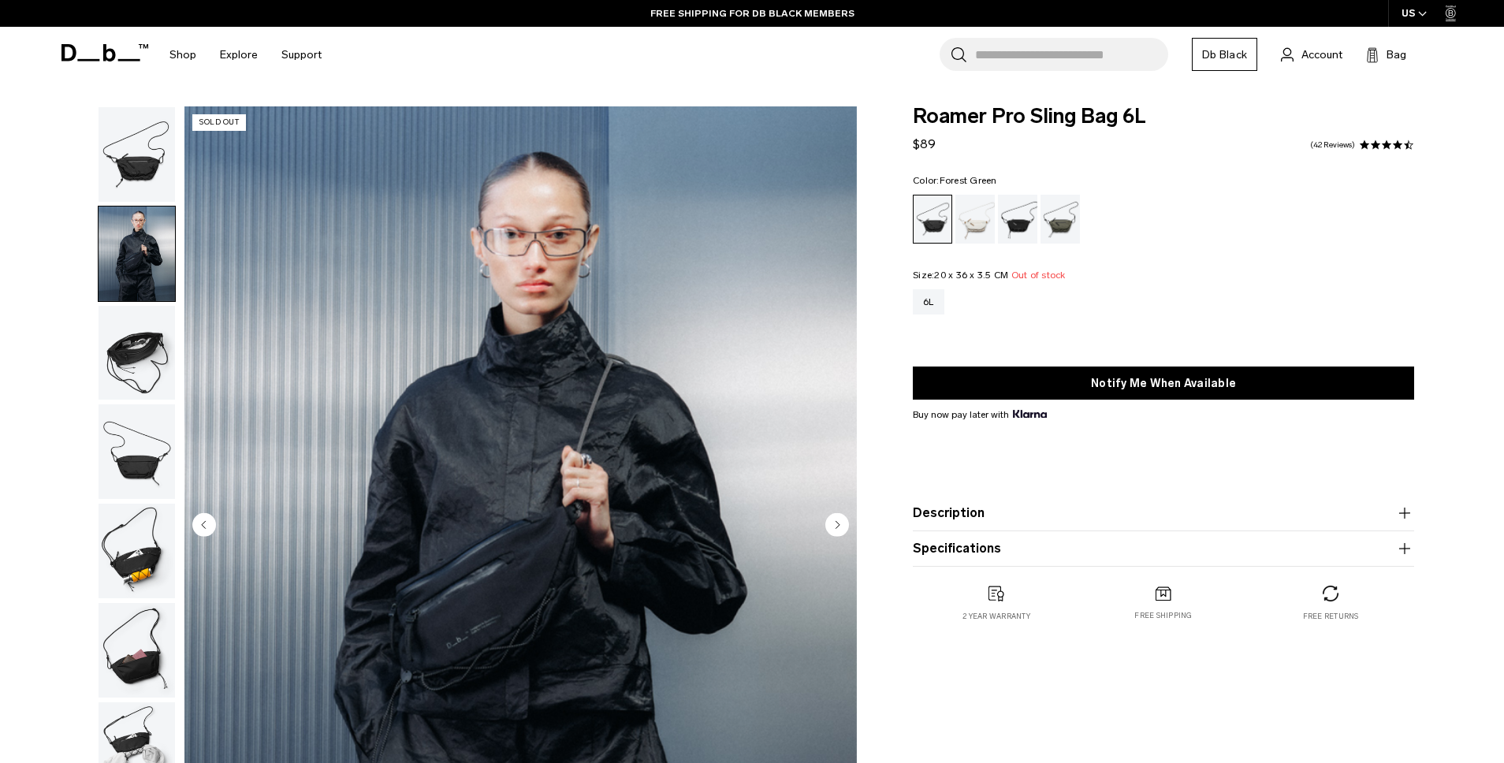
click at [1065, 215] on div "Forest Green" at bounding box center [1061, 219] width 40 height 49
